Goal: Task Accomplishment & Management: Use online tool/utility

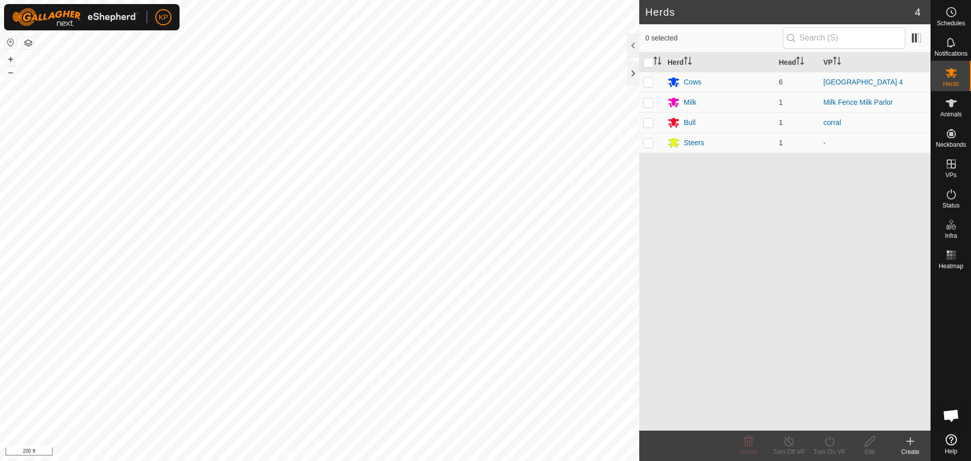
scroll to position [506, 0]
click at [647, 101] on p-checkbox at bounding box center [648, 102] width 10 height 8
checkbox input "true"
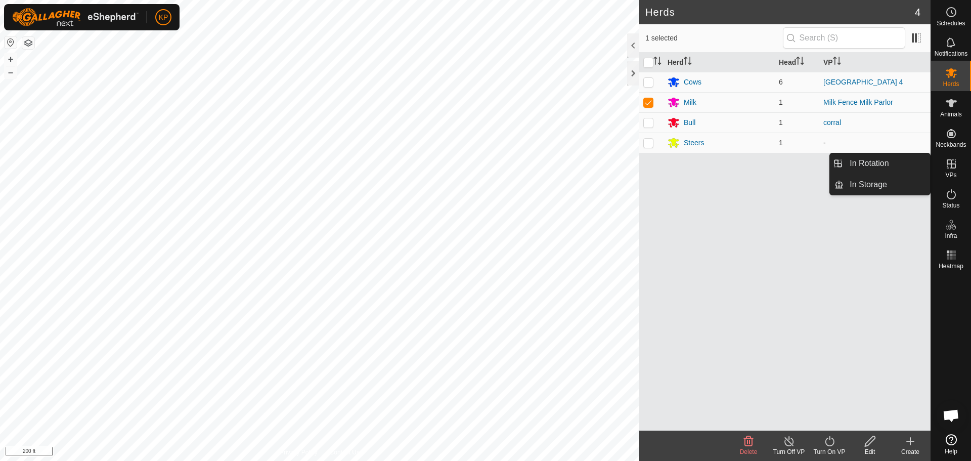
click at [951, 160] on icon at bounding box center [951, 163] width 9 height 9
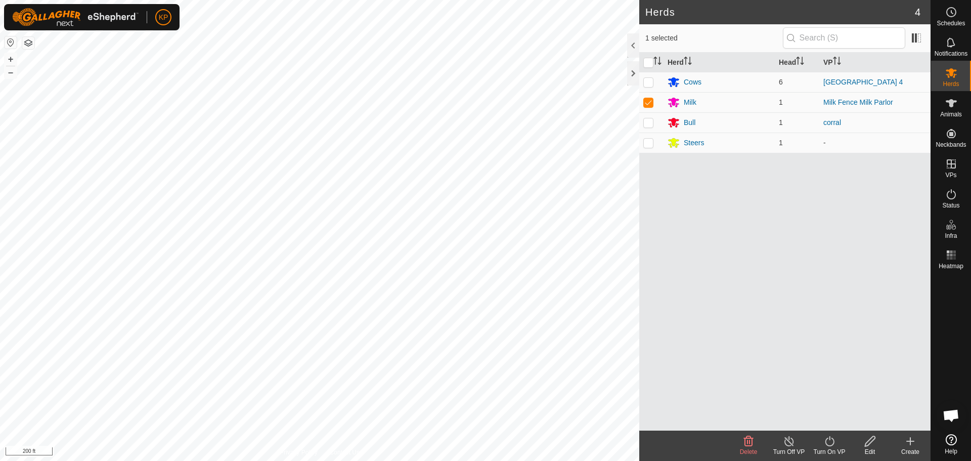
click at [834, 442] on icon at bounding box center [829, 441] width 13 height 12
click at [843, 422] on link "Now" at bounding box center [860, 419] width 100 height 20
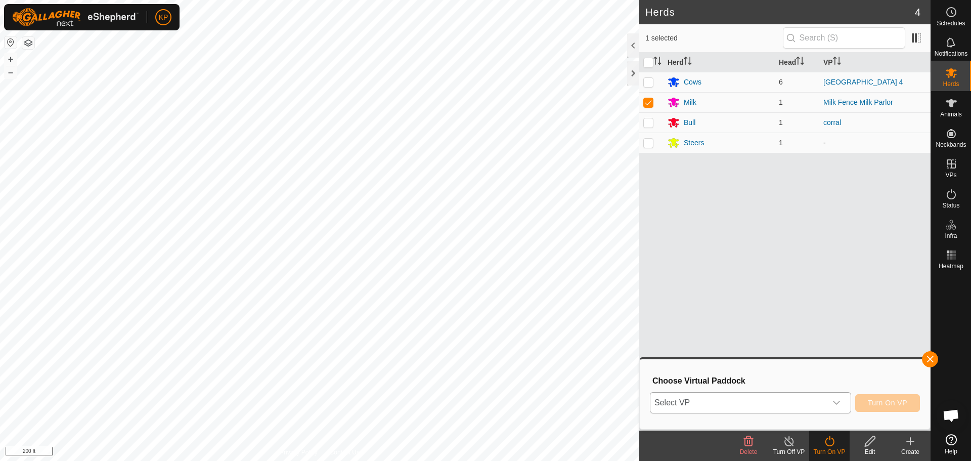
click at [815, 407] on span "Select VP" at bounding box center [738, 402] width 176 height 20
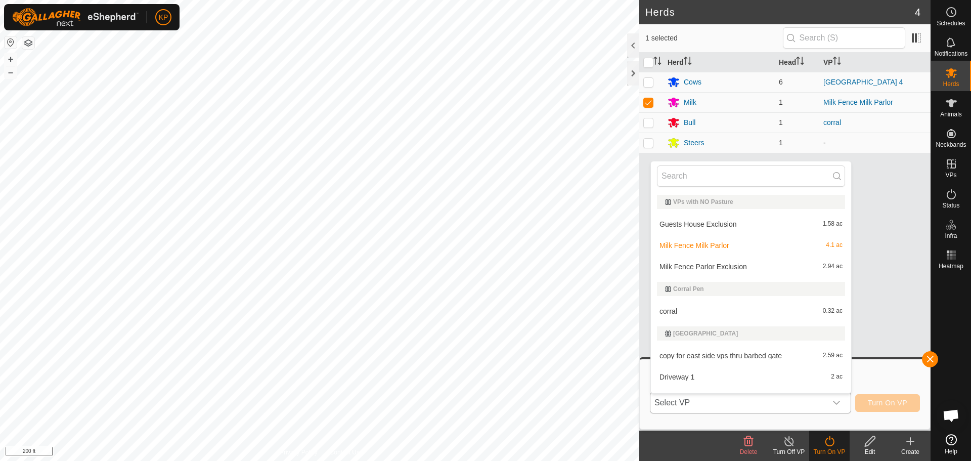
scroll to position [15, 0]
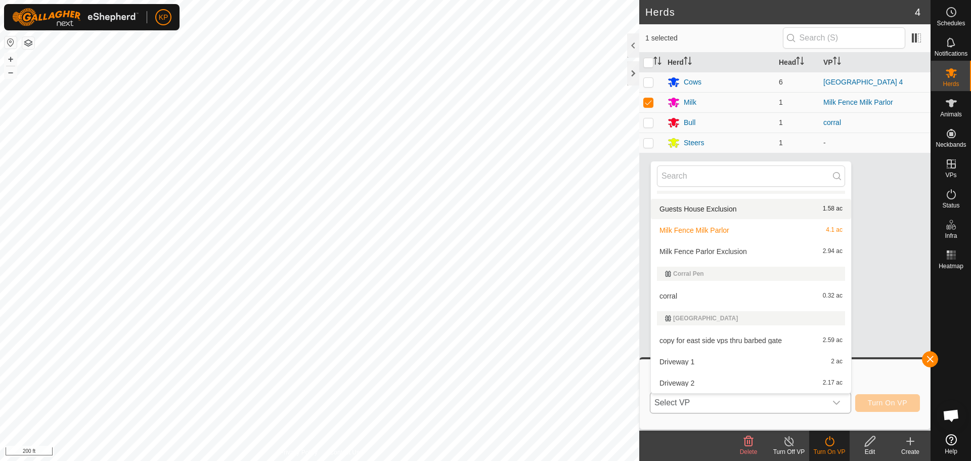
click at [716, 206] on li "Guests House Exclusion 1.58 ac" at bounding box center [751, 209] width 200 height 20
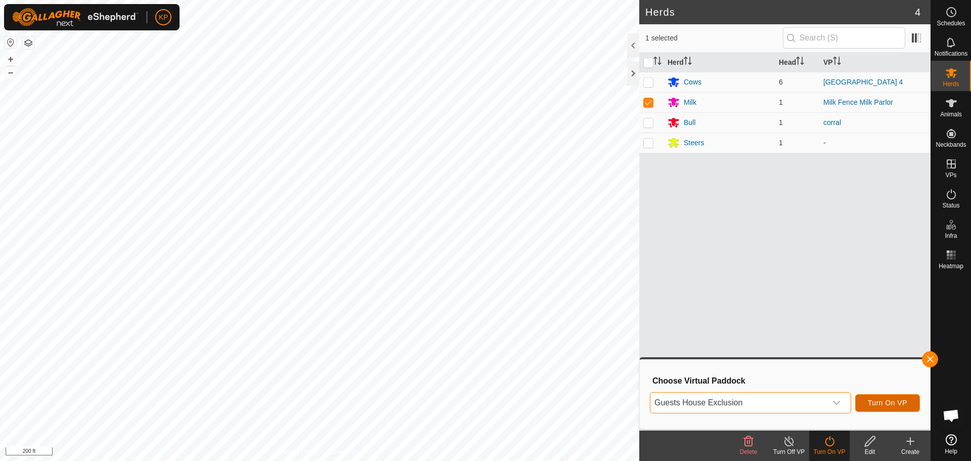
click at [872, 405] on span "Turn On VP" at bounding box center [887, 403] width 39 height 8
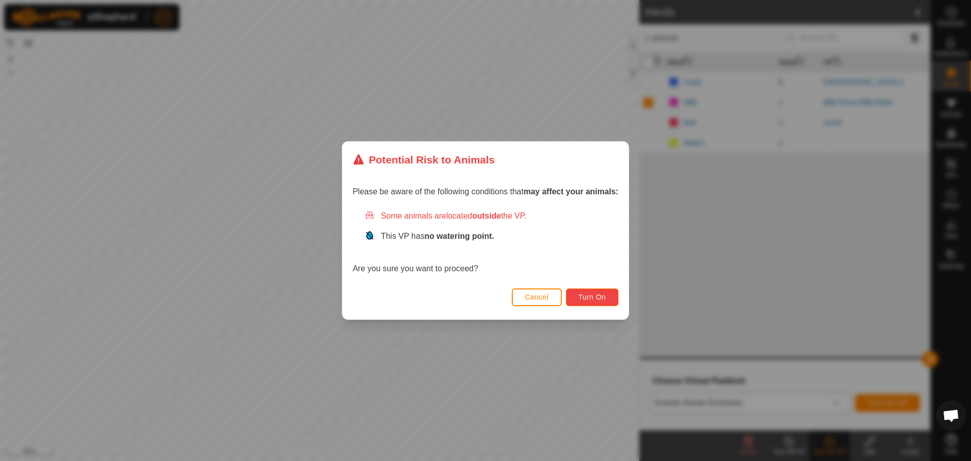
click at [586, 295] on span "Turn On" at bounding box center [592, 297] width 27 height 8
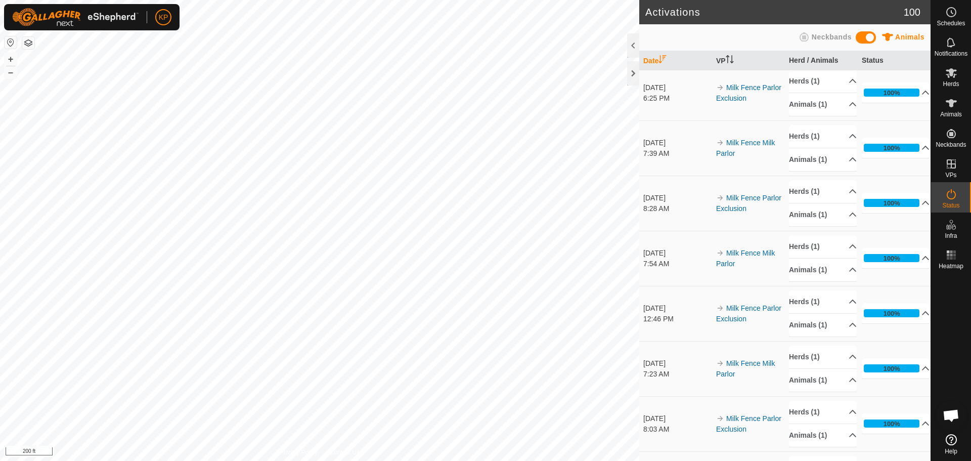
scroll to position [1163, 0]
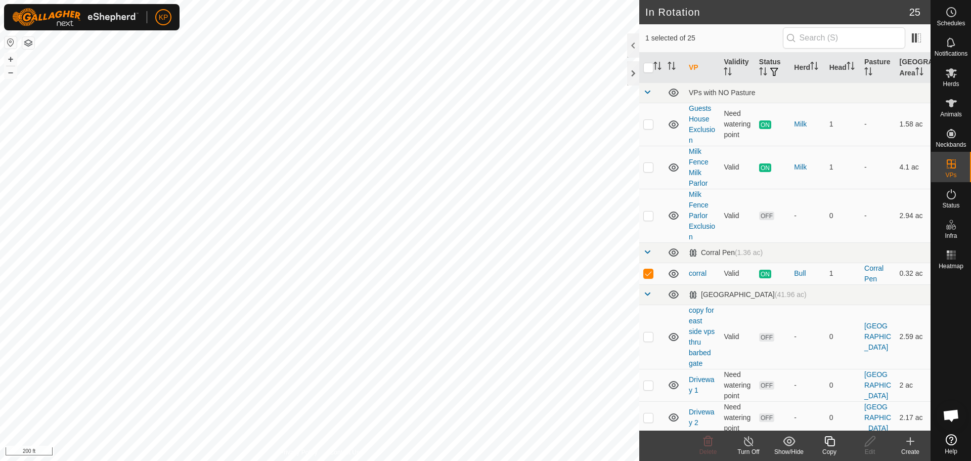
click at [909, 441] on icon at bounding box center [910, 441] width 7 height 0
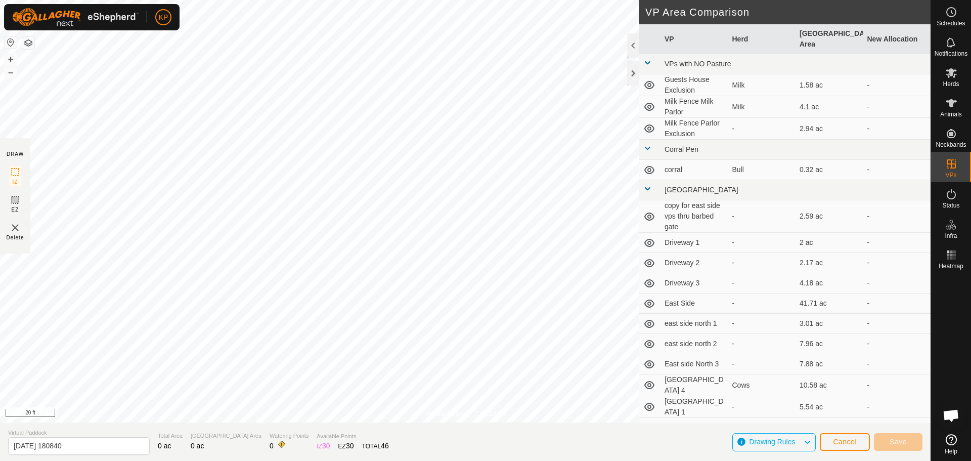
click at [786, 301] on div "Privacy Policy Contact Us corral Type: Inclusion Zone 1 Animal + – ⇧ i 20 ft DR…" at bounding box center [465, 230] width 931 height 461
click at [79, 448] on input "[DATE] 180840" at bounding box center [79, 446] width 142 height 18
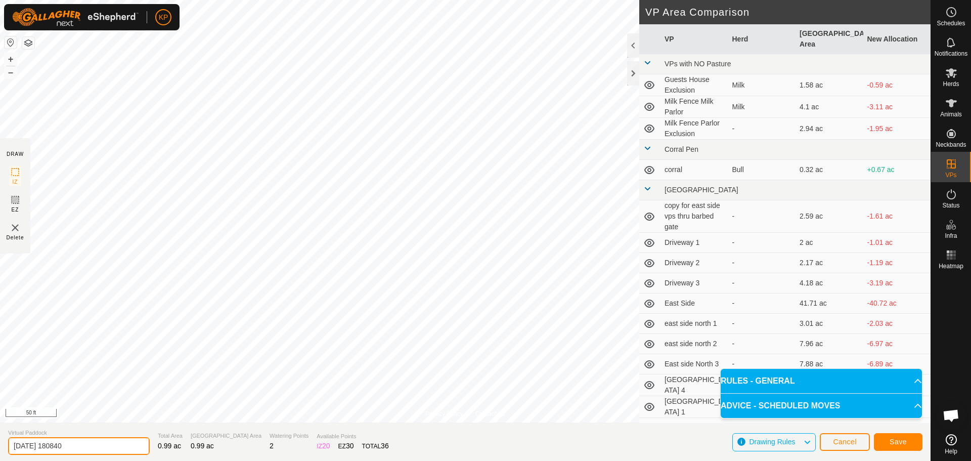
drag, startPoint x: 81, startPoint y: 451, endPoint x: -2, endPoint y: 448, distance: 83.0
click at [0, 448] on html "KP Schedules Notifications Herds Animals Neckbands VPs Status Infra Heatmap Hel…" at bounding box center [485, 230] width 971 height 461
type input "c"
type input "holding overnight yard"
click at [906, 444] on span "Save" at bounding box center [898, 441] width 17 height 8
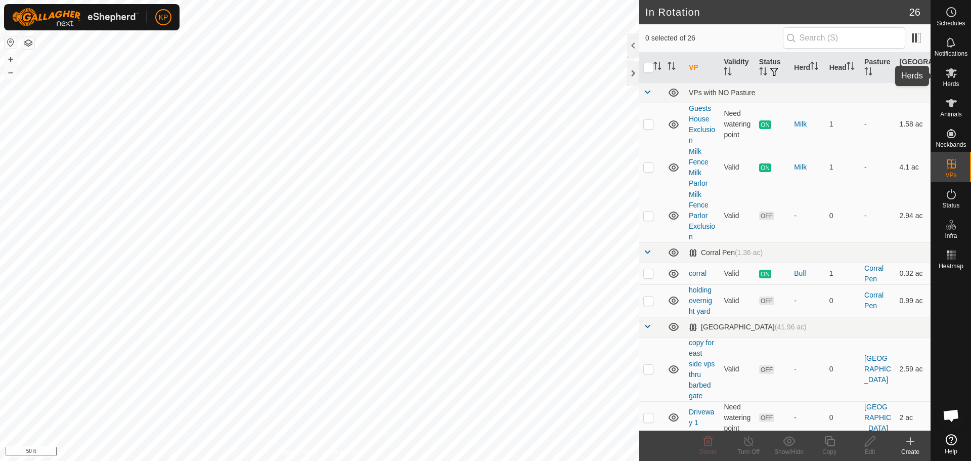
click at [954, 77] on icon at bounding box center [951, 73] width 11 height 10
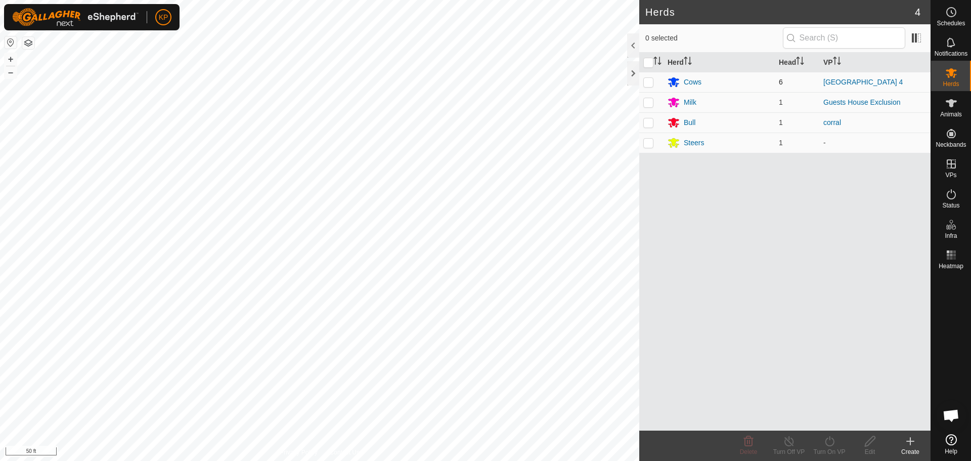
click at [651, 80] on p-checkbox at bounding box center [648, 82] width 10 height 8
checkbox input "true"
click at [649, 124] on p-checkbox at bounding box center [648, 122] width 10 height 8
checkbox input "true"
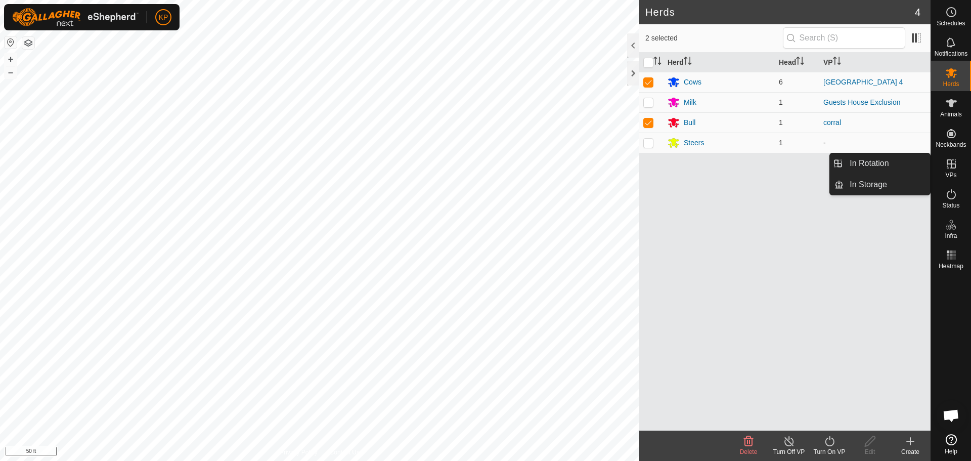
click at [836, 444] on turn-on-svg-icon at bounding box center [829, 441] width 40 height 12
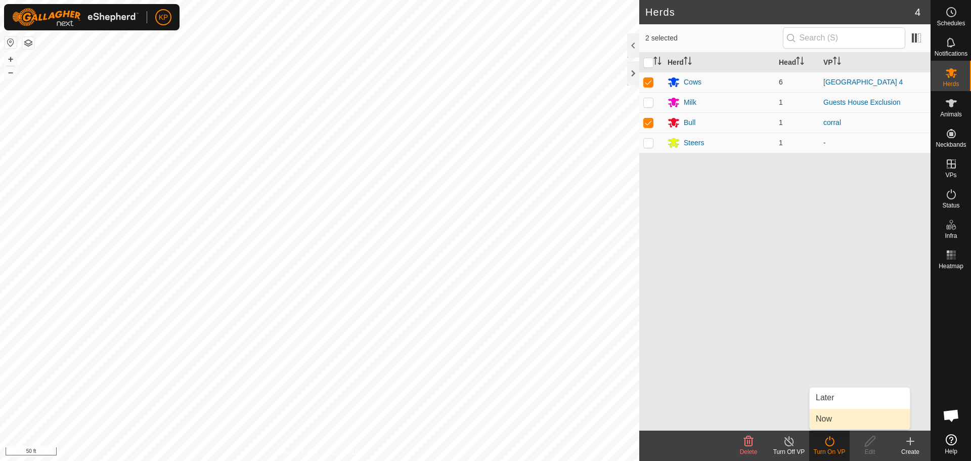
click at [837, 420] on link "Now" at bounding box center [860, 419] width 100 height 20
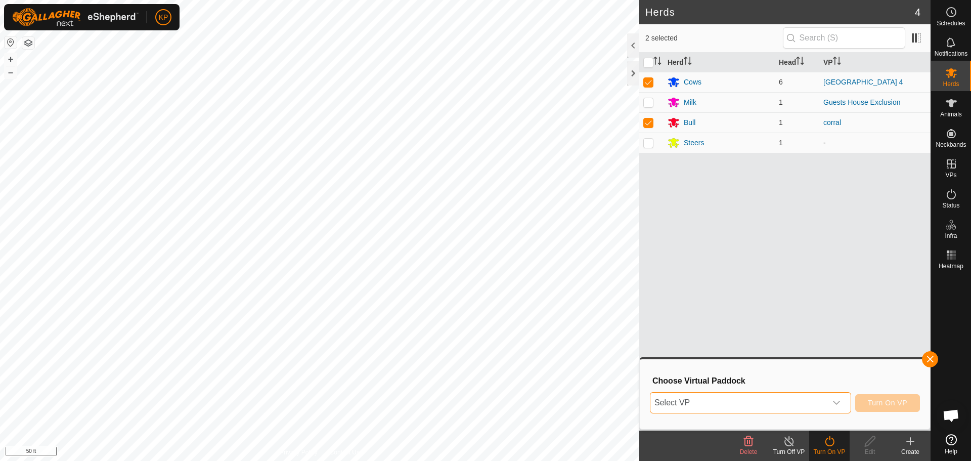
click at [805, 400] on span "Select VP" at bounding box center [738, 402] width 176 height 20
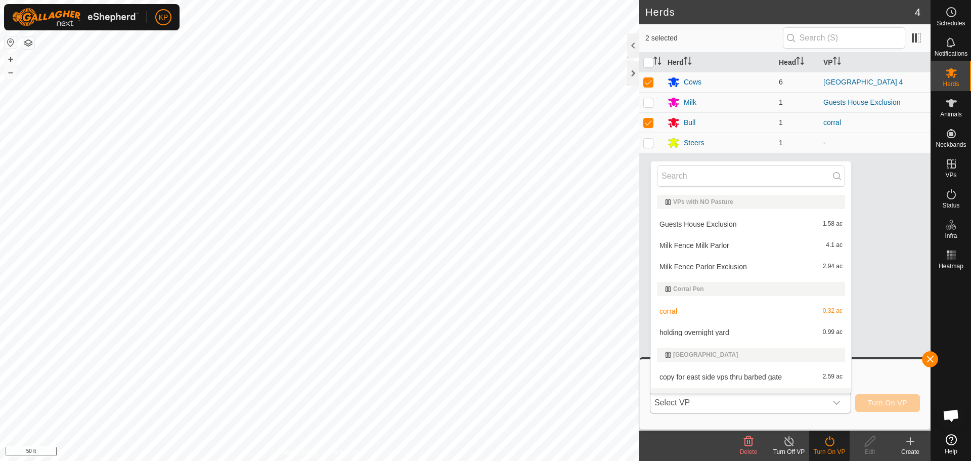
scroll to position [15, 0]
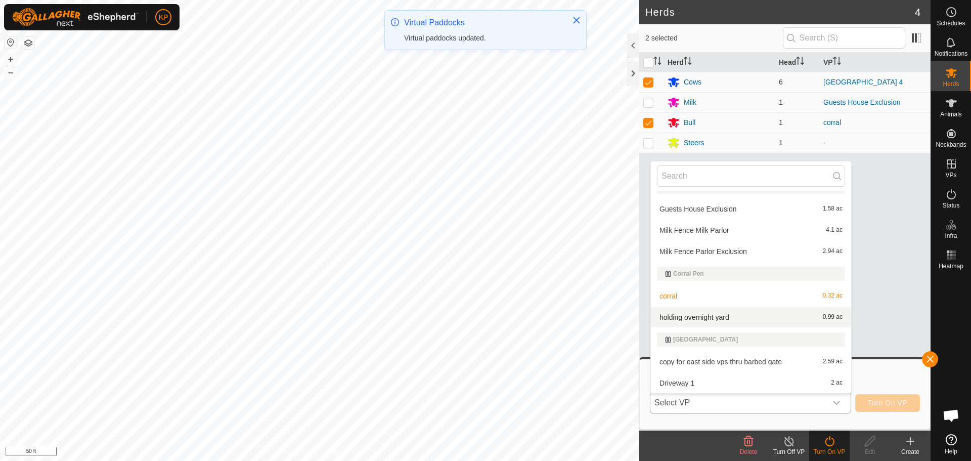
click at [707, 314] on li "holding overnight yard 0.99 ac" at bounding box center [751, 317] width 200 height 20
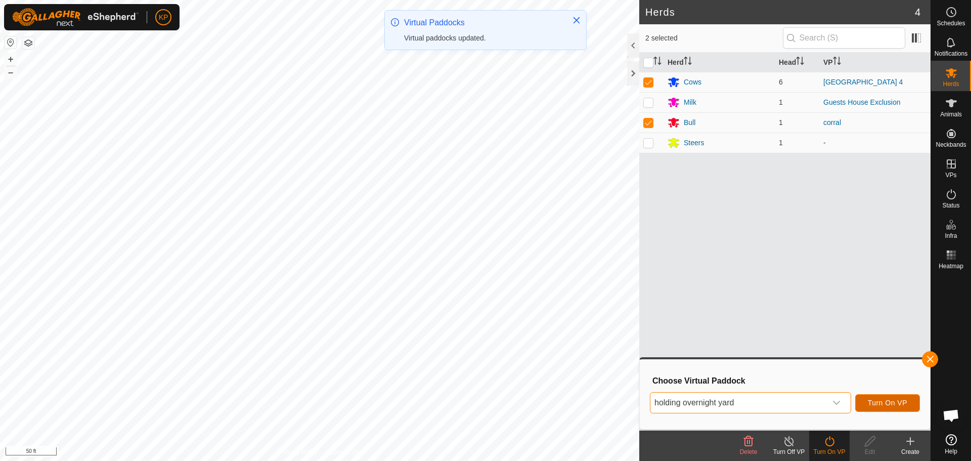
click at [892, 407] on span "Turn On VP" at bounding box center [887, 403] width 39 height 8
